Goal: Task Accomplishment & Management: Use online tool/utility

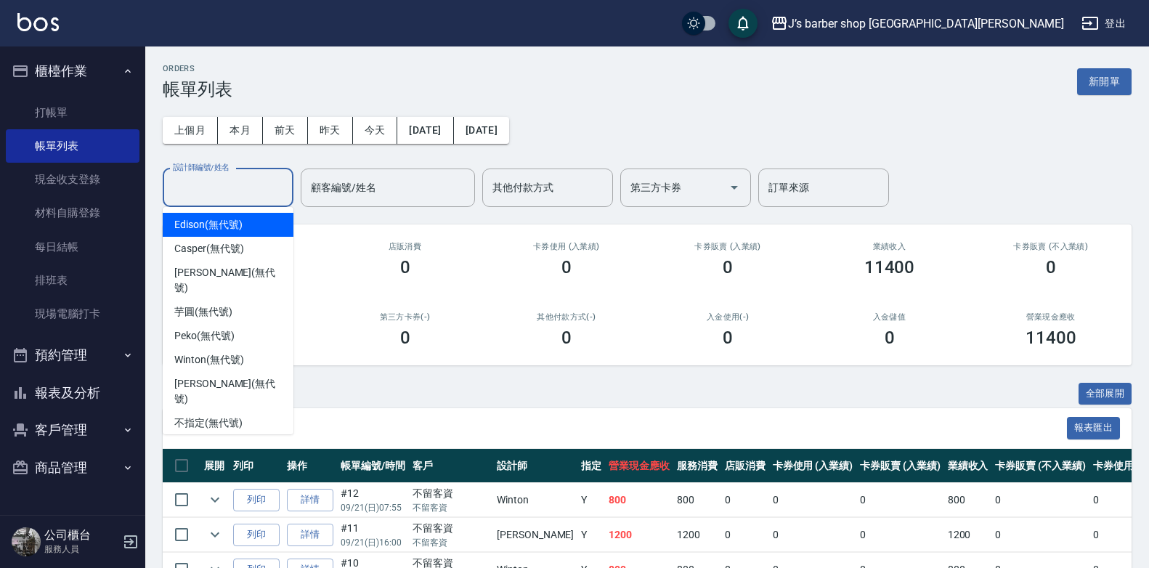
click at [237, 188] on input "設計師編號/姓名" at bounding box center [228, 187] width 118 height 25
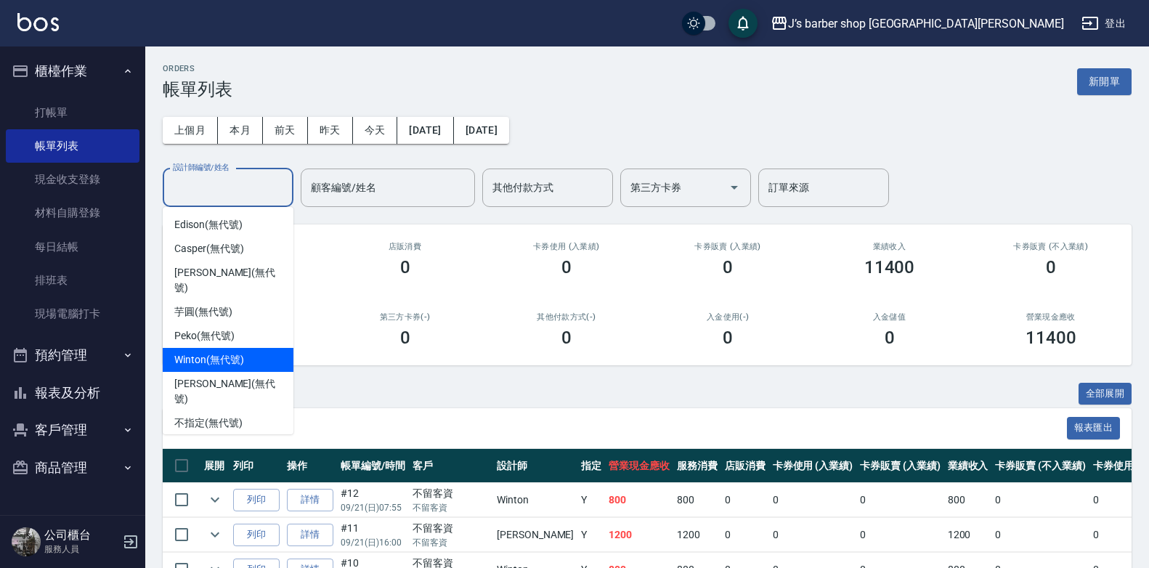
click at [229, 348] on div "Winton (無代號)" at bounding box center [228, 360] width 131 height 24
type input "Winton(無代號)"
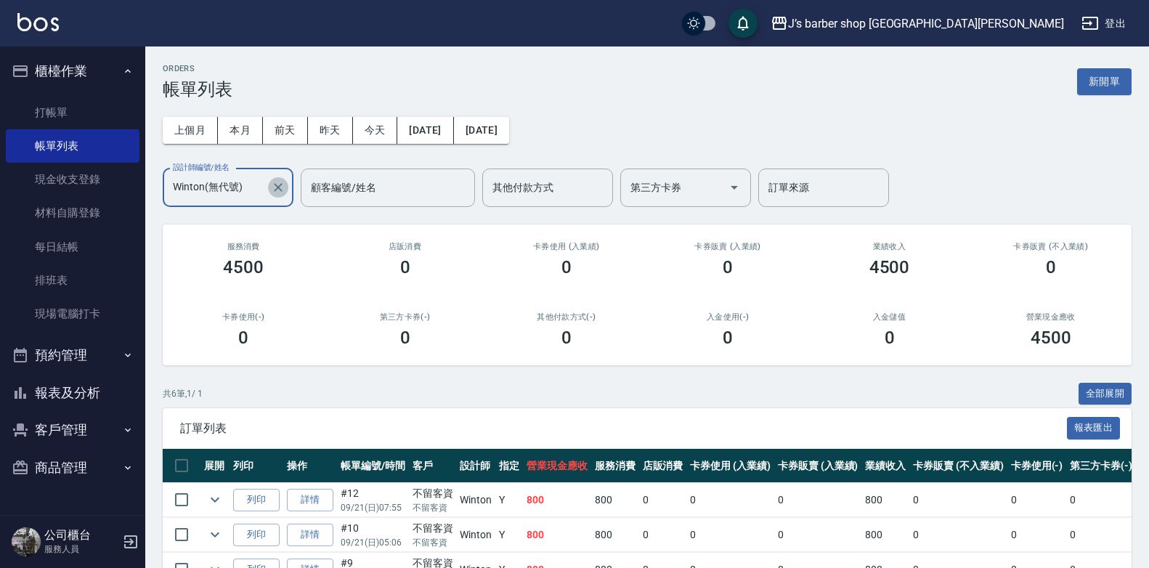
click at [280, 183] on icon "Clear" at bounding box center [278, 187] width 15 height 15
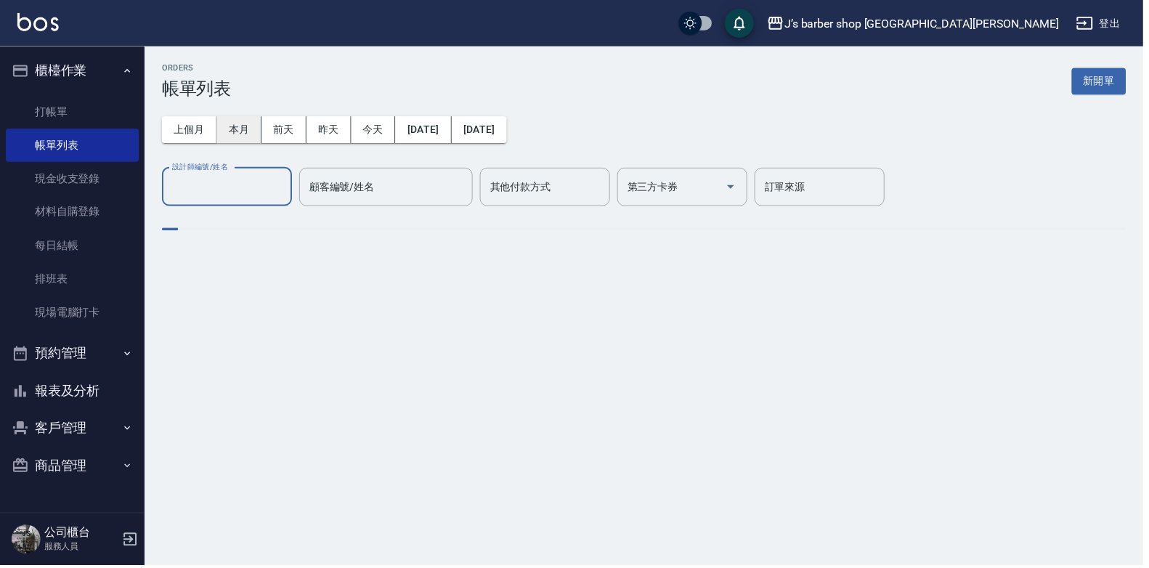
click at [244, 131] on button "本月" at bounding box center [240, 130] width 45 height 27
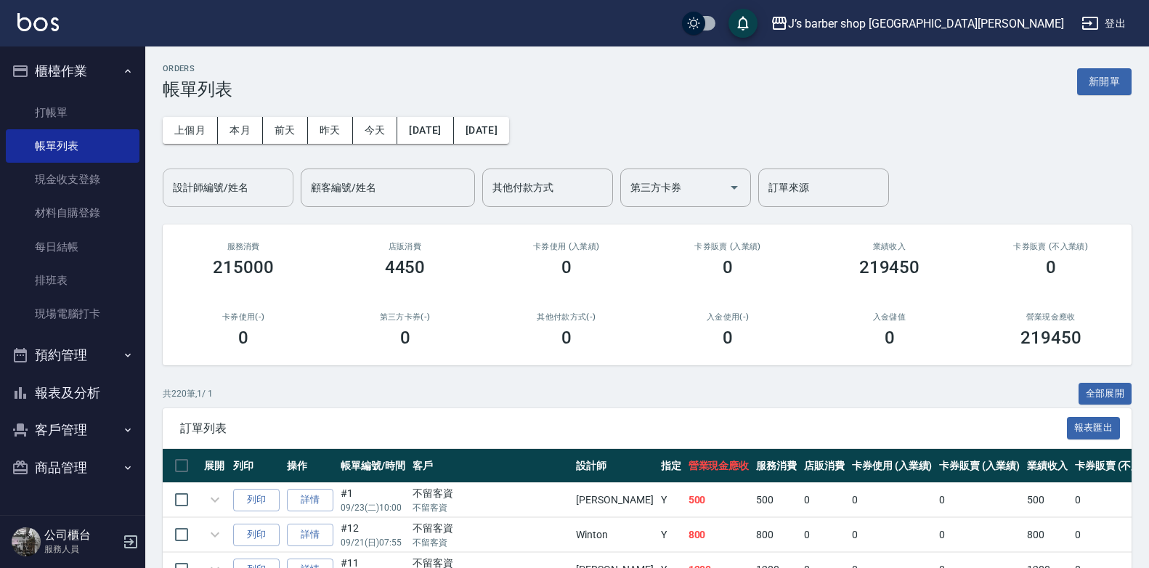
click at [255, 200] on input "設計師編號/姓名" at bounding box center [228, 187] width 118 height 25
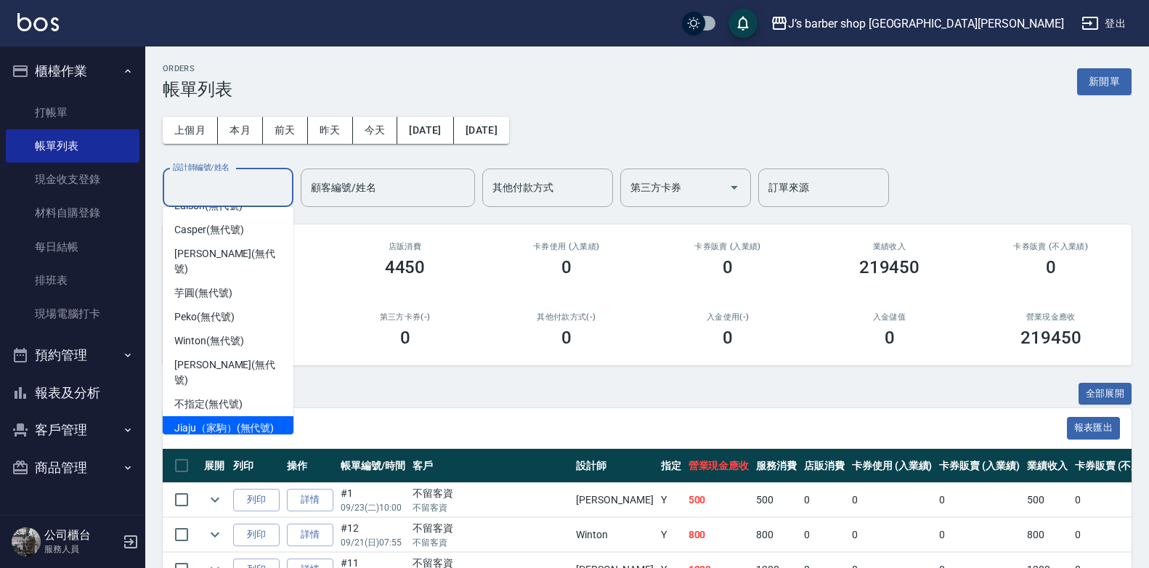
scroll to position [24, 0]
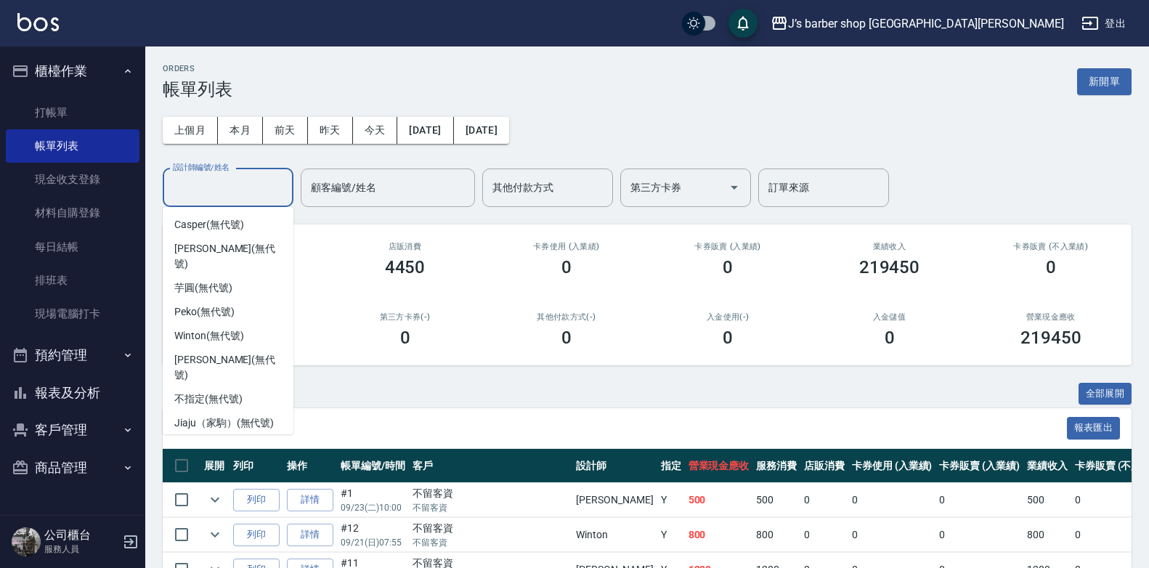
click at [221, 439] on span "[PERSON_NAME] (無代號)" at bounding box center [227, 454] width 107 height 31
type input "[PERSON_NAME](無代號)"
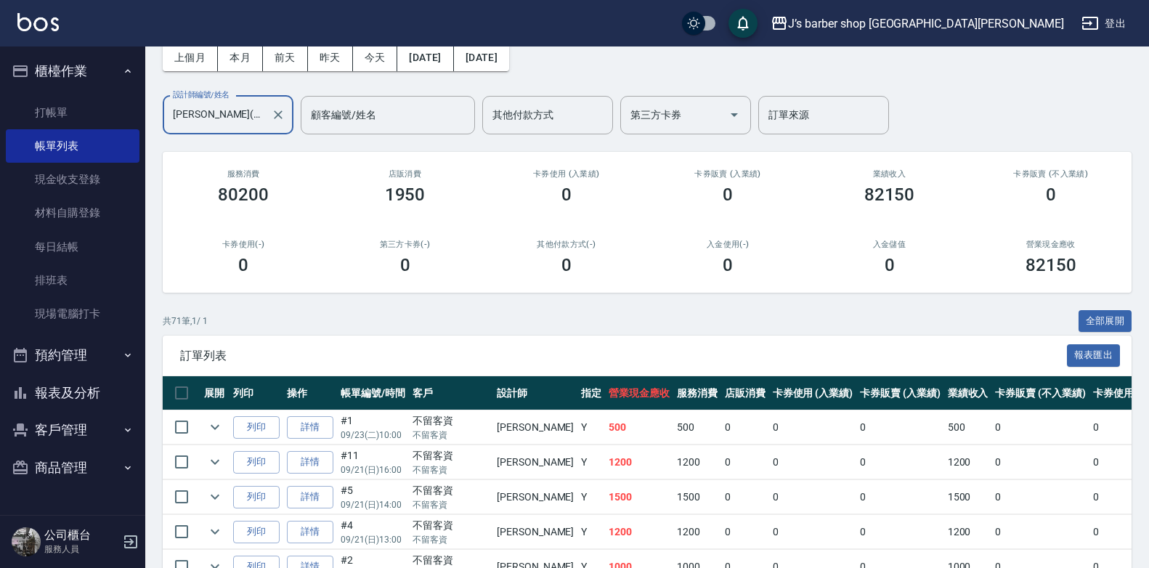
scroll to position [0, 0]
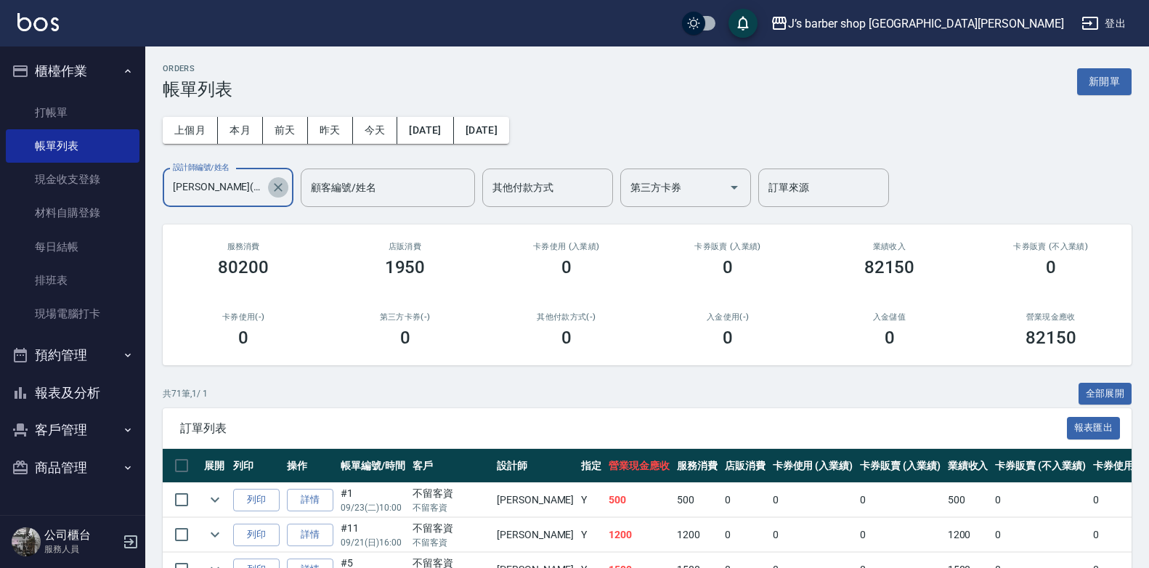
click at [277, 190] on icon "Clear" at bounding box center [278, 187] width 15 height 15
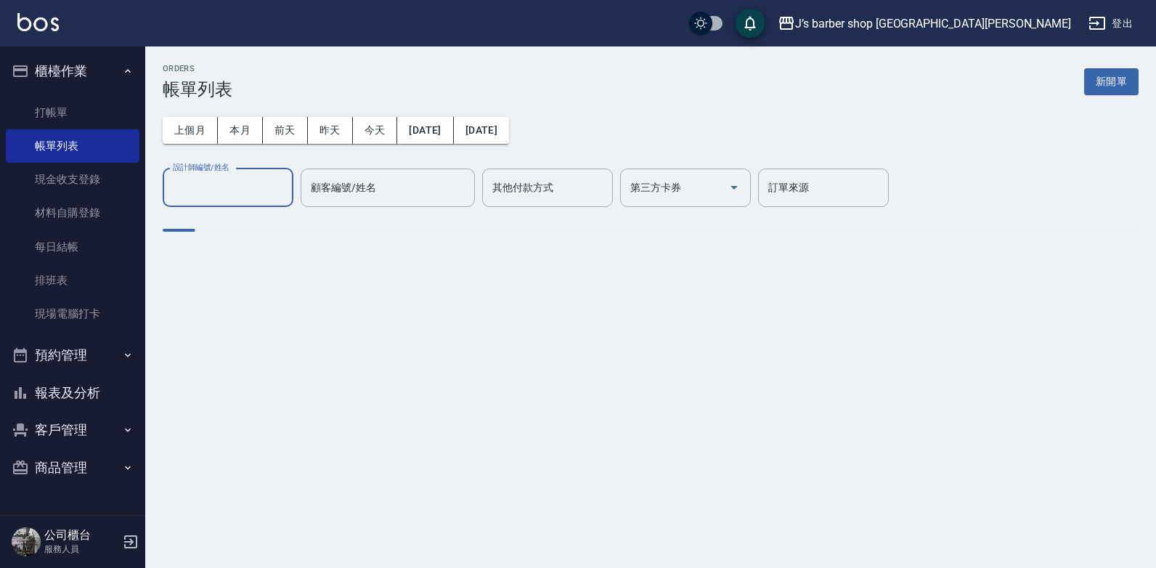
click at [243, 188] on input "設計師編號/姓名" at bounding box center [228, 187] width 118 height 25
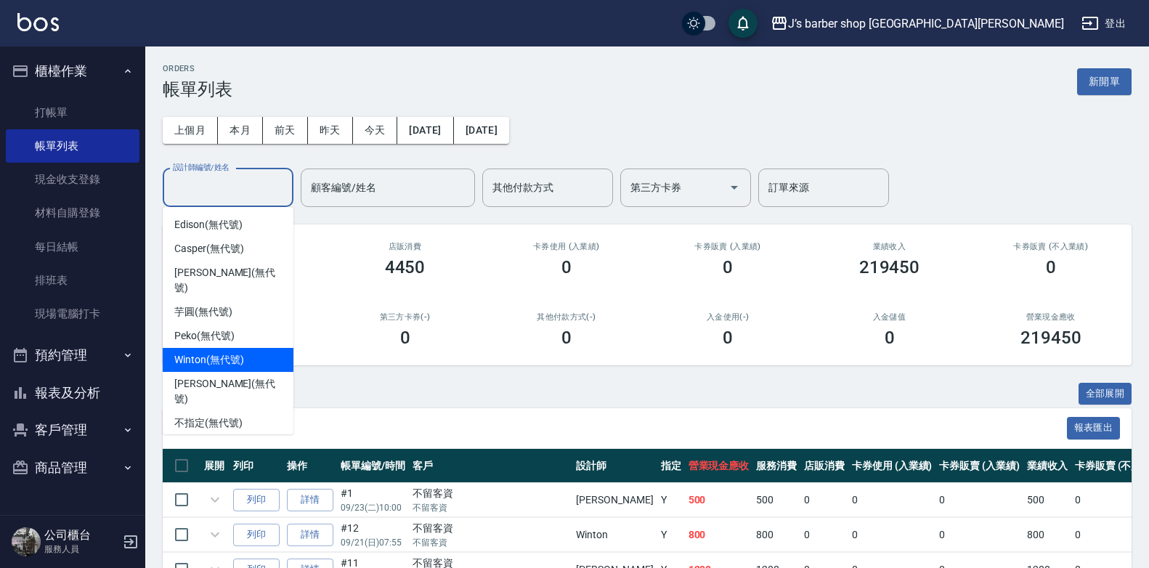
click at [209, 352] on span "Winton (無代號)" at bounding box center [208, 359] width 69 height 15
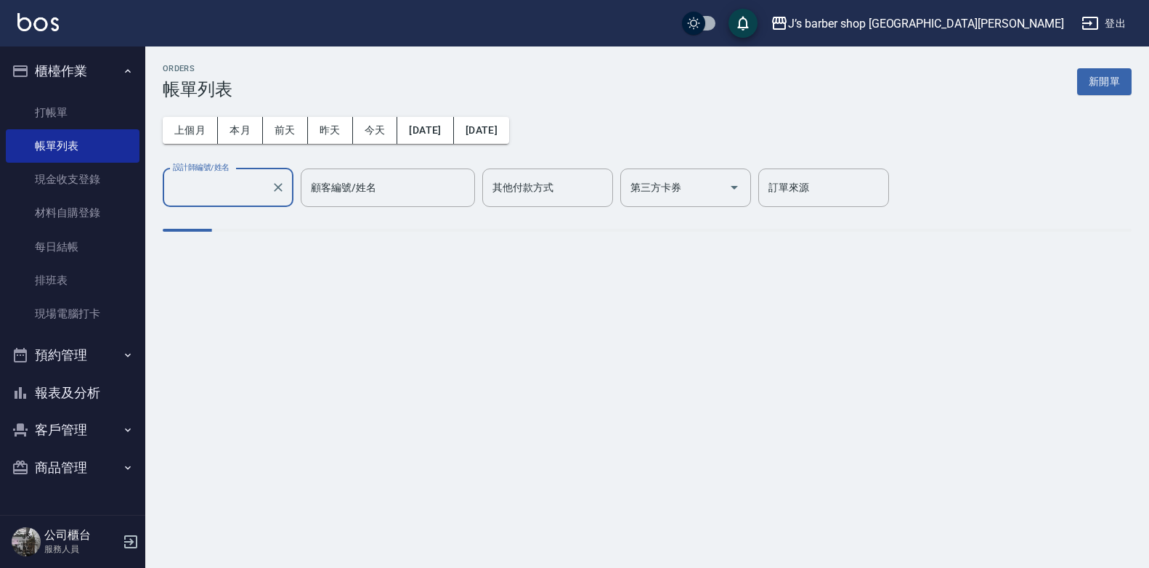
type input "Winton(無代號)"
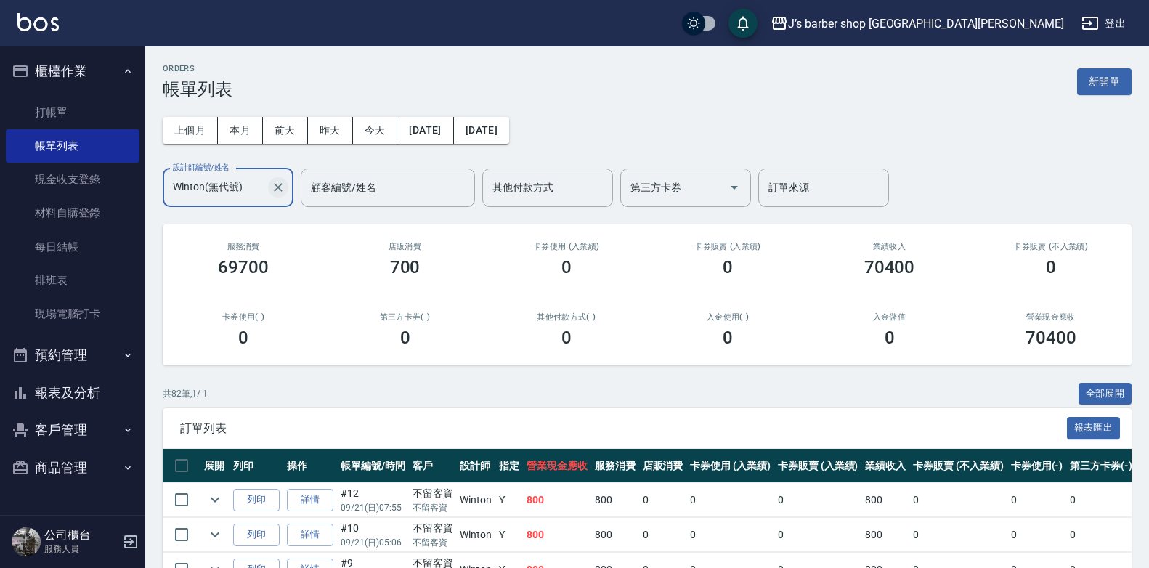
click at [274, 188] on icon "Clear" at bounding box center [278, 187] width 15 height 15
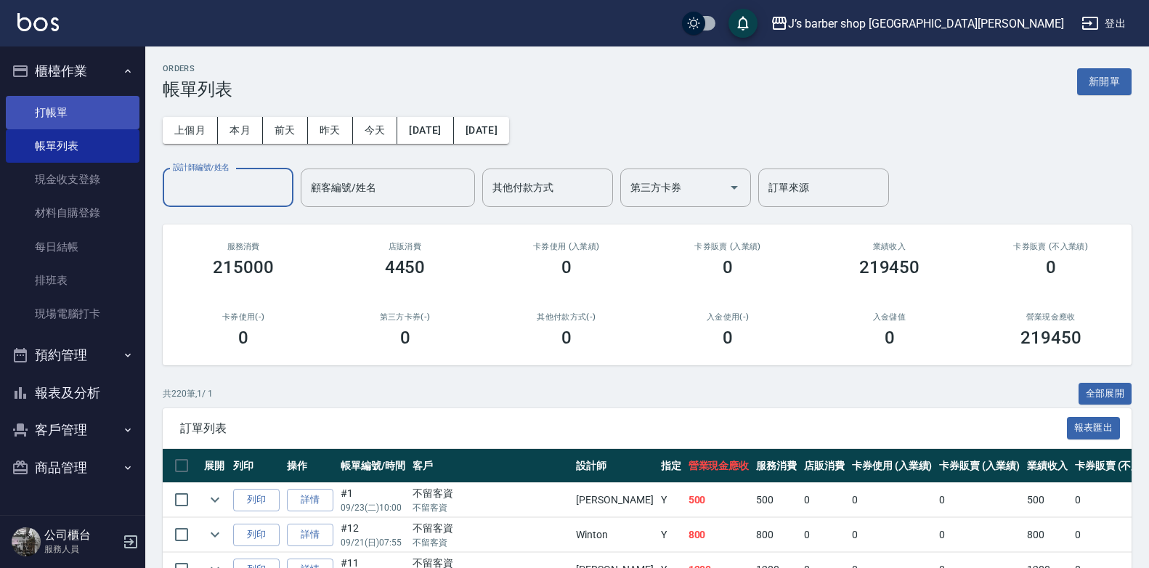
click at [67, 124] on link "打帳單" at bounding box center [73, 112] width 134 height 33
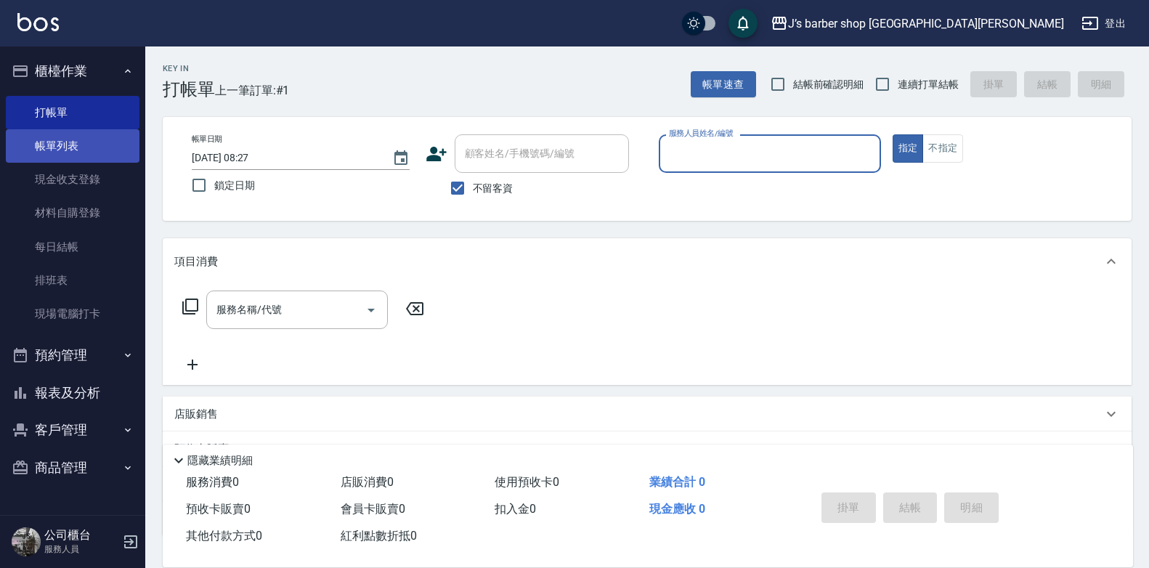
click at [67, 142] on link "帳單列表" at bounding box center [73, 145] width 134 height 33
